Goal: Book appointment/travel/reservation

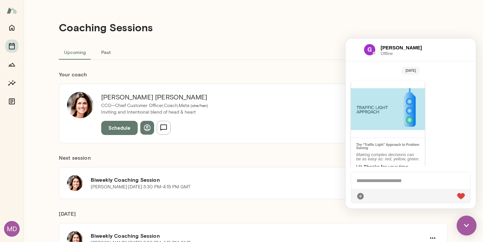
scroll to position [1588, 0]
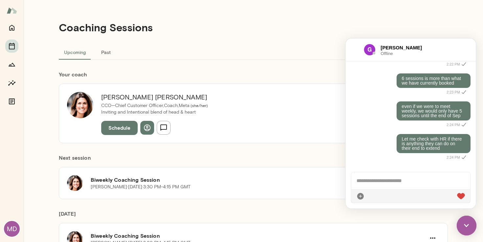
click at [371, 180] on div at bounding box center [410, 180] width 119 height 17
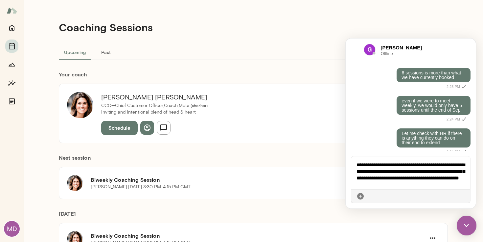
scroll to position [1635, 0]
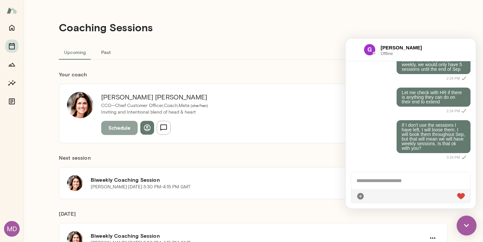
click at [122, 128] on button "Schedule" at bounding box center [119, 128] width 36 height 14
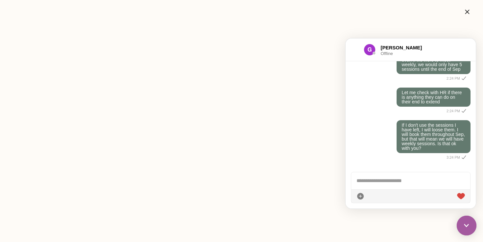
click at [467, 222] on img at bounding box center [467, 225] width 20 height 20
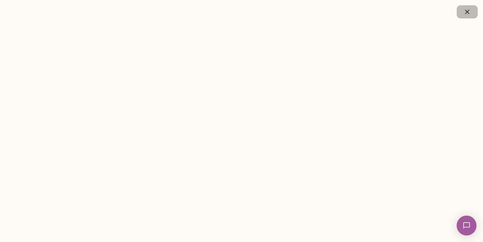
click at [465, 11] on icon "button" at bounding box center [467, 12] width 8 height 8
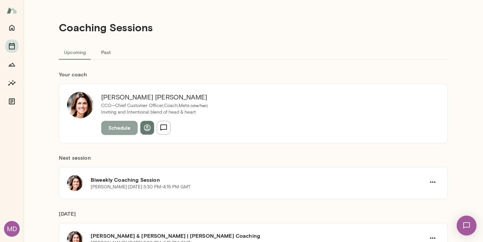
click at [123, 131] on button "Schedule" at bounding box center [119, 128] width 36 height 14
